Goal: Task Accomplishment & Management: Complete application form

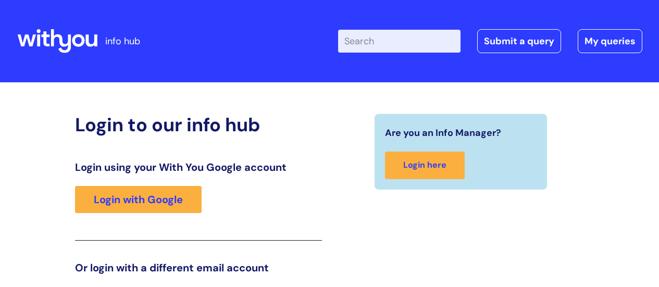
scroll to position [159, 0]
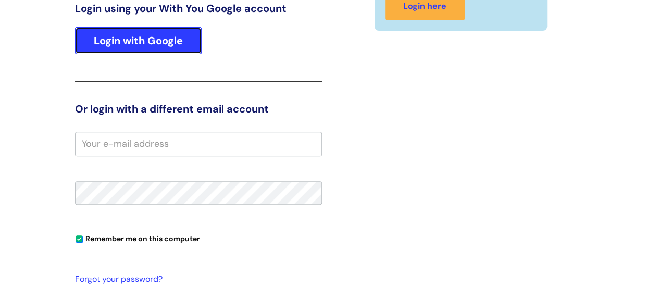
click at [132, 38] on link "Login with Google" at bounding box center [138, 40] width 127 height 27
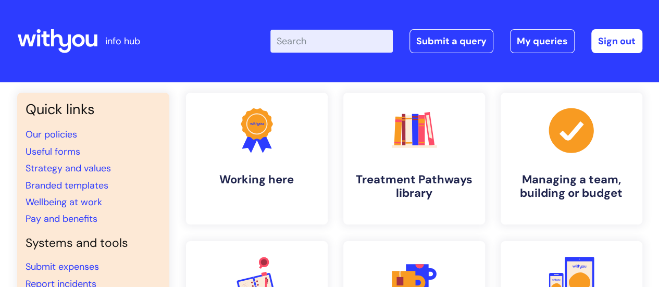
click at [131, 38] on p "info hub" at bounding box center [122, 41] width 35 height 17
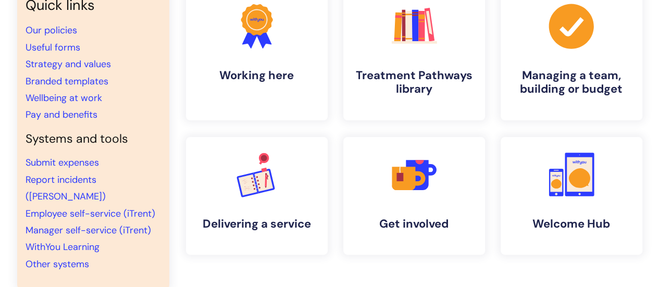
scroll to position [156, 0]
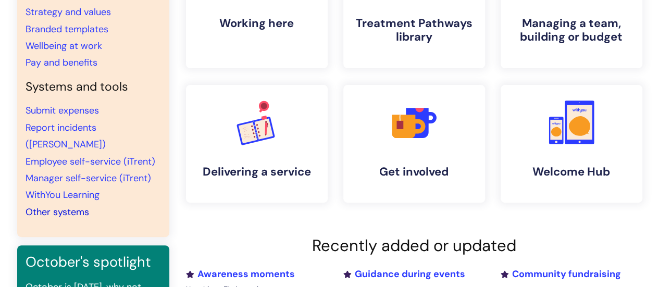
click at [76, 206] on link "Other systems" at bounding box center [58, 212] width 64 height 13
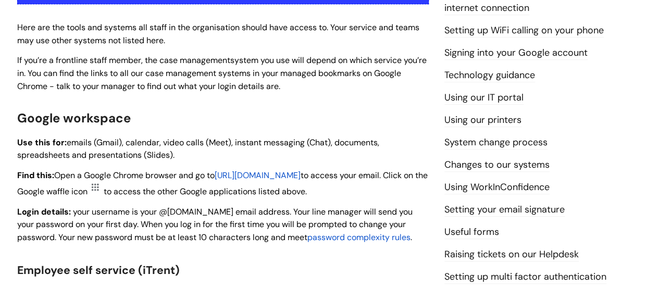
scroll to position [313, 0]
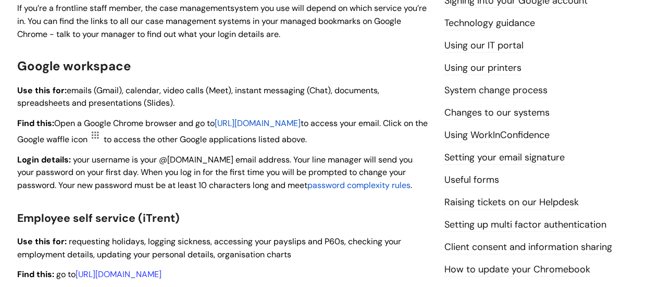
click at [478, 203] on link "Raising tickets on our Helpdesk" at bounding box center [512, 203] width 134 height 14
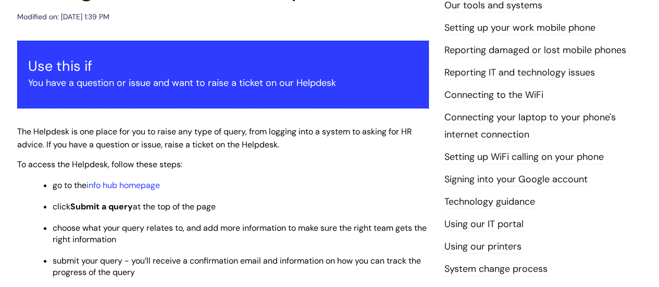
scroll to position [208, 0]
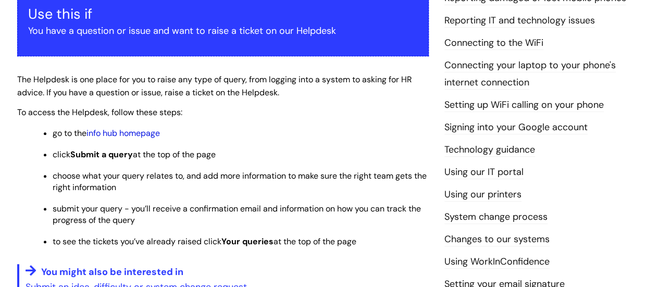
click at [145, 131] on link "info hub homepage" at bounding box center [123, 133] width 73 height 11
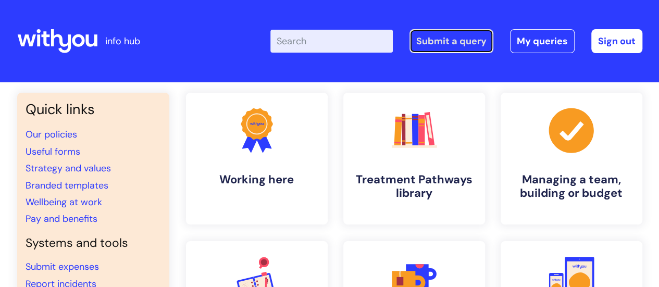
click at [457, 45] on link "Submit a query" at bounding box center [452, 41] width 84 height 24
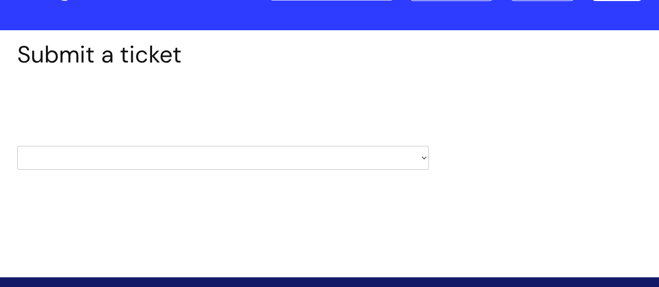
scroll to position [104, 0]
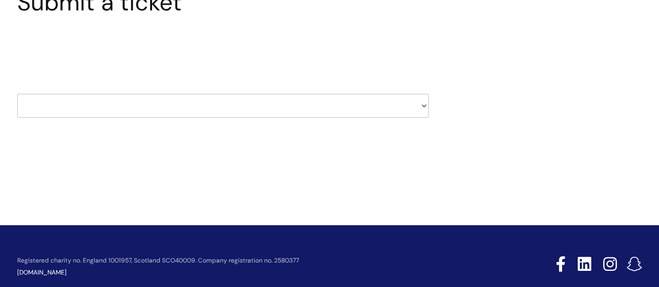
click at [424, 107] on select "HR / People IT and Support Clinical Drug Alerts Finance Accounts Data Support T…" at bounding box center [223, 106] width 412 height 24
select select "it_and_support"
click at [17, 94] on select "HR / People IT and Support Clinical Drug Alerts Finance Accounts Data Support T…" at bounding box center [223, 106] width 412 height 24
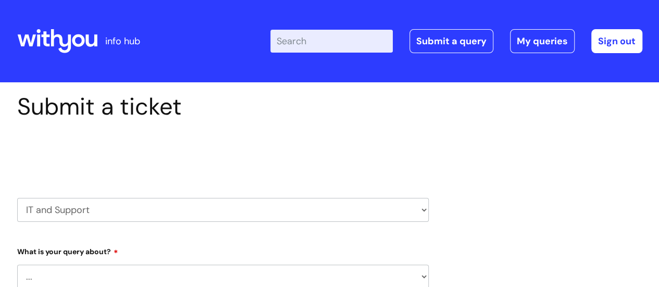
select select "80004157231"
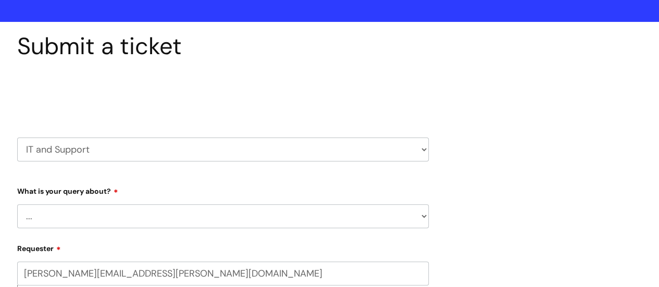
scroll to position [104, 0]
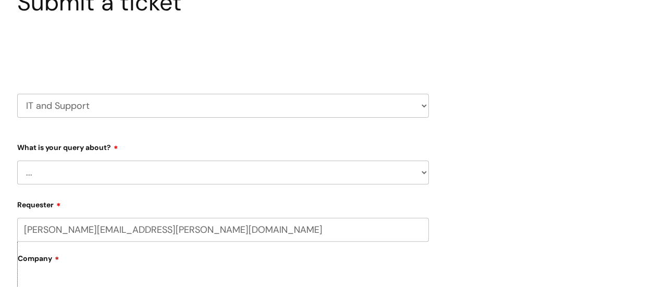
click at [133, 171] on select "... Mobile Phone Reset & MFA Accounts, Starters and Leavers IT Hardware issue I…" at bounding box center [223, 173] width 412 height 24
select select "IT Hardware issue"
click at [17, 161] on select "... Mobile Phone Reset & MFA Accounts, Starters and Leavers IT Hardware issue I…" at bounding box center [223, 173] width 412 height 24
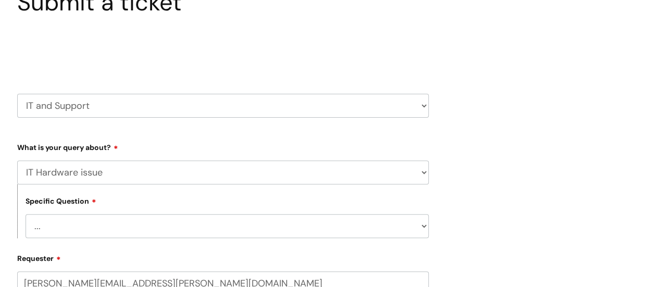
click at [425, 226] on select "... I need a new or replacement ... I’m waiting for new or replacement hardware…" at bounding box center [227, 226] width 403 height 24
select select "Problem with Laptop or Chromebook"
click at [26, 215] on select "... I need a new or replacement ... I’m waiting for new or replacement hardware…" at bounding box center [227, 226] width 403 height 24
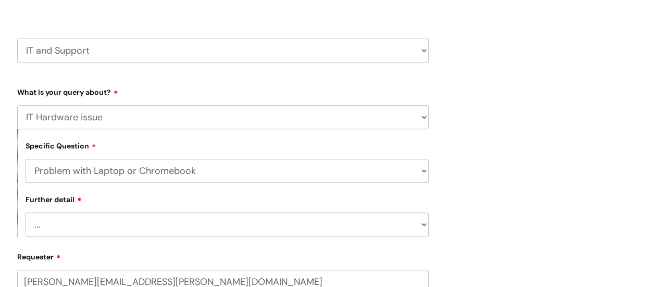
scroll to position [208, 0]
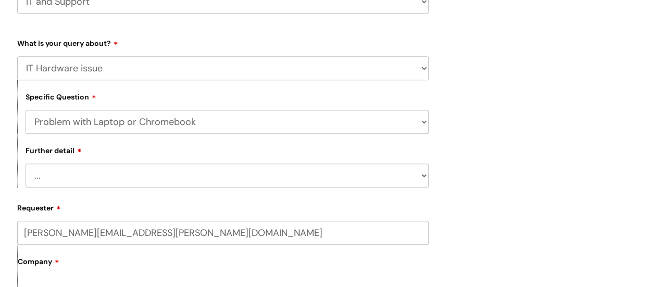
click at [423, 175] on select "... I’ve no sound / microphone I’ve got no internet or wifi I’ve got no camera …" at bounding box center [227, 176] width 403 height 24
click at [510, 147] on div "Submit a ticket Select issue type HR / People IT and Support Clinical Drug Aler…" at bounding box center [329, 280] width 641 height 793
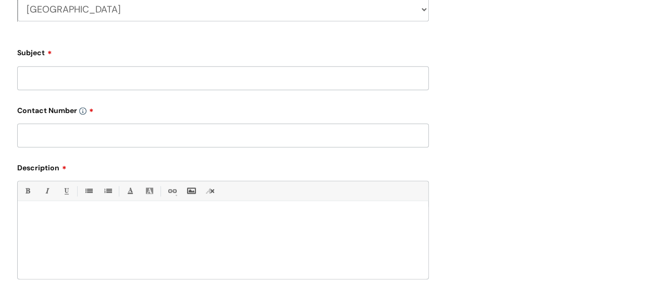
scroll to position [521, 0]
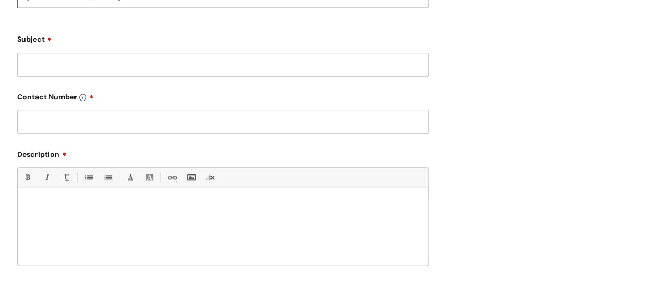
click at [268, 126] on input "text" at bounding box center [223, 122] width 412 height 24
type input "0782 4417652"
click at [120, 210] on p at bounding box center [223, 205] width 395 height 9
click at [62, 154] on label "Description" at bounding box center [223, 152] width 412 height 13
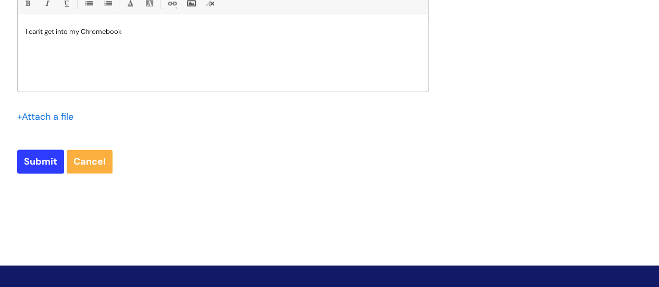
scroll to position [757, 0]
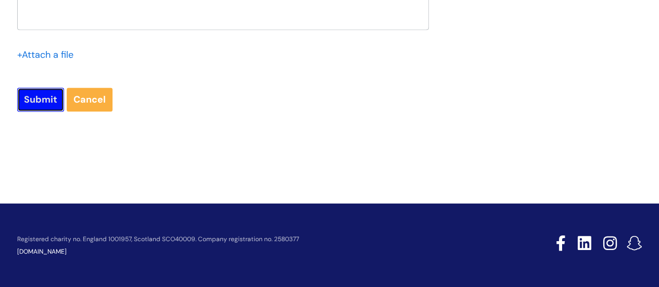
click at [36, 98] on input "Submit" at bounding box center [40, 100] width 47 height 24
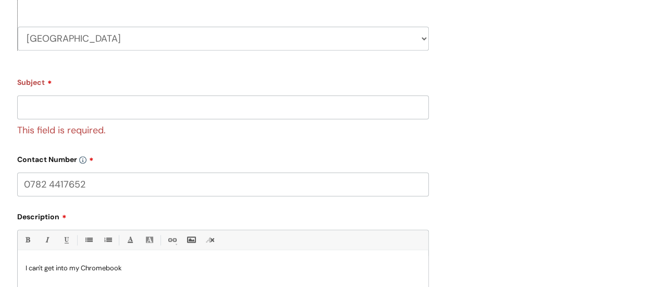
scroll to position [484, 0]
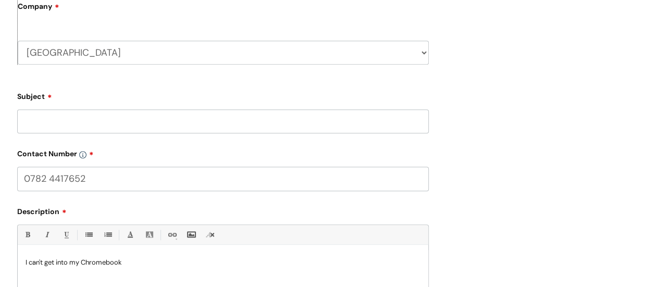
click at [382, 119] on input "Subject" at bounding box center [223, 121] width 412 height 24
click at [95, 122] on input "Can't get into mt Chromebook" at bounding box center [223, 121] width 412 height 24
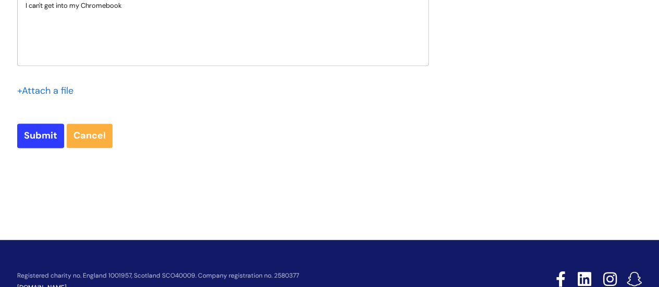
scroll to position [777, 0]
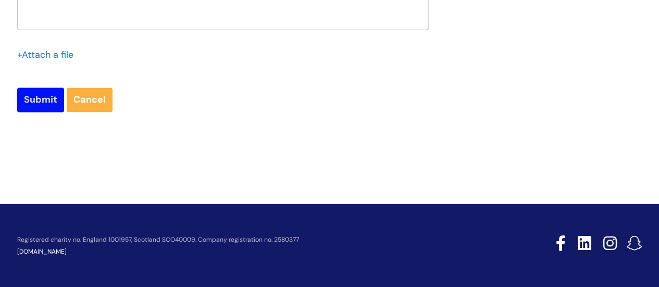
type input "Can't get into my Chromebook"
click at [41, 101] on input "Submit" at bounding box center [40, 100] width 47 height 24
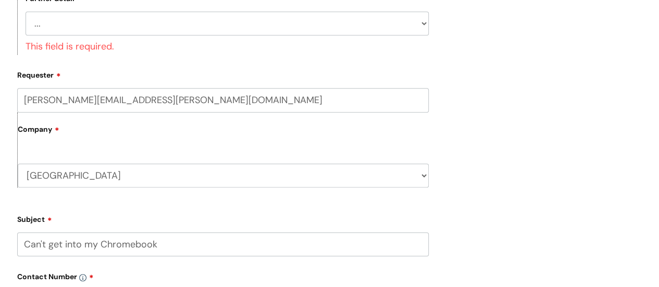
scroll to position [308, 0]
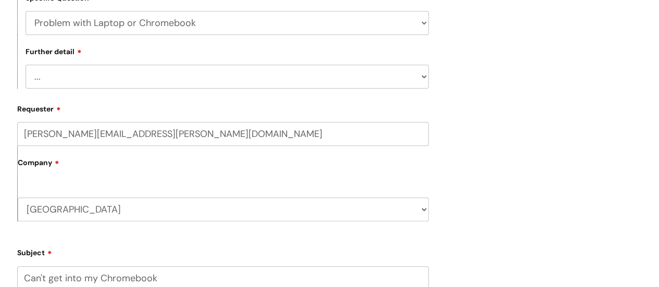
click at [422, 78] on select "... I’ve no sound / microphone I’ve got no internet or wifi I’ve got no camera …" at bounding box center [227, 77] width 403 height 24
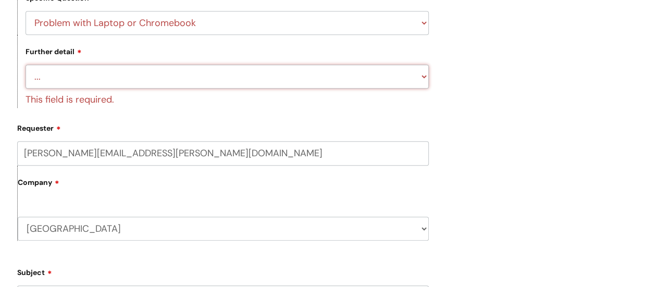
select select "I’ve got a display issue"
click at [26, 65] on select "... I’ve no sound / microphone I’ve got no internet or wifi I’ve got no camera …" at bounding box center [227, 77] width 403 height 24
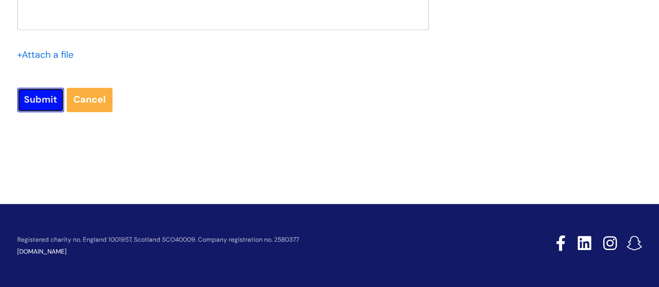
scroll to position [757, 0]
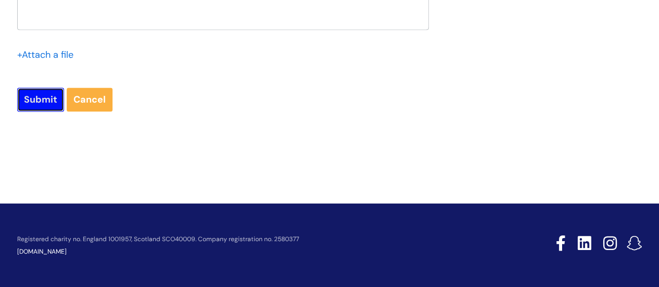
click at [41, 101] on input "Submit" at bounding box center [40, 100] width 47 height 24
type input "Please Wait..."
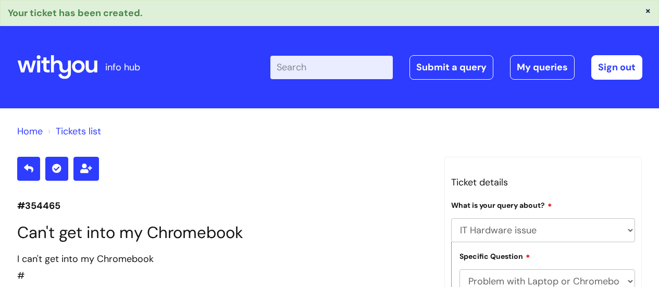
select select "IT Hardware issue"
select select "Problem with Laptop or Chromebook"
select select "I’ve got a display issue"
